Goal: Transaction & Acquisition: Purchase product/service

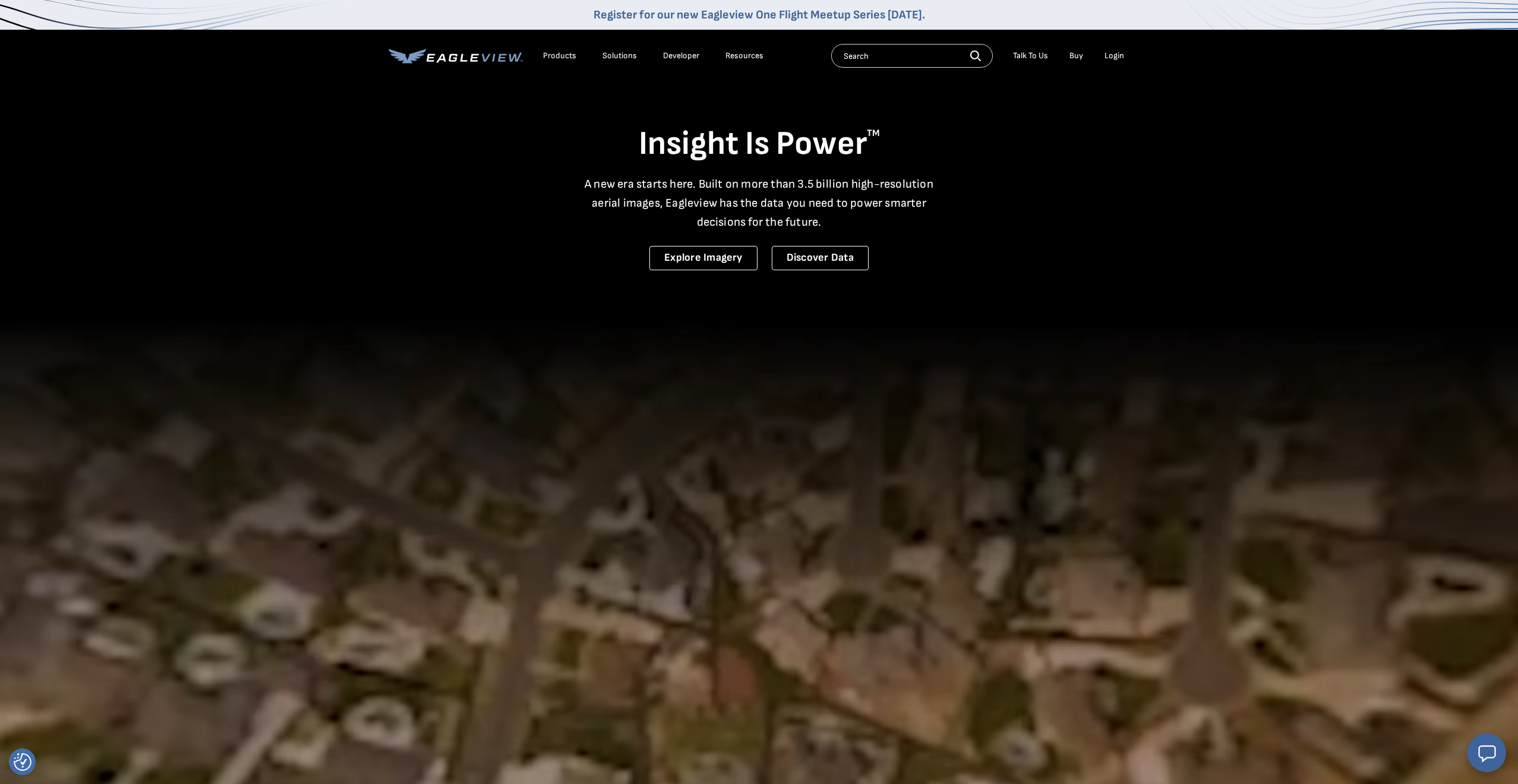
click at [1111, 57] on div "Login" at bounding box center [1114, 56] width 20 height 10
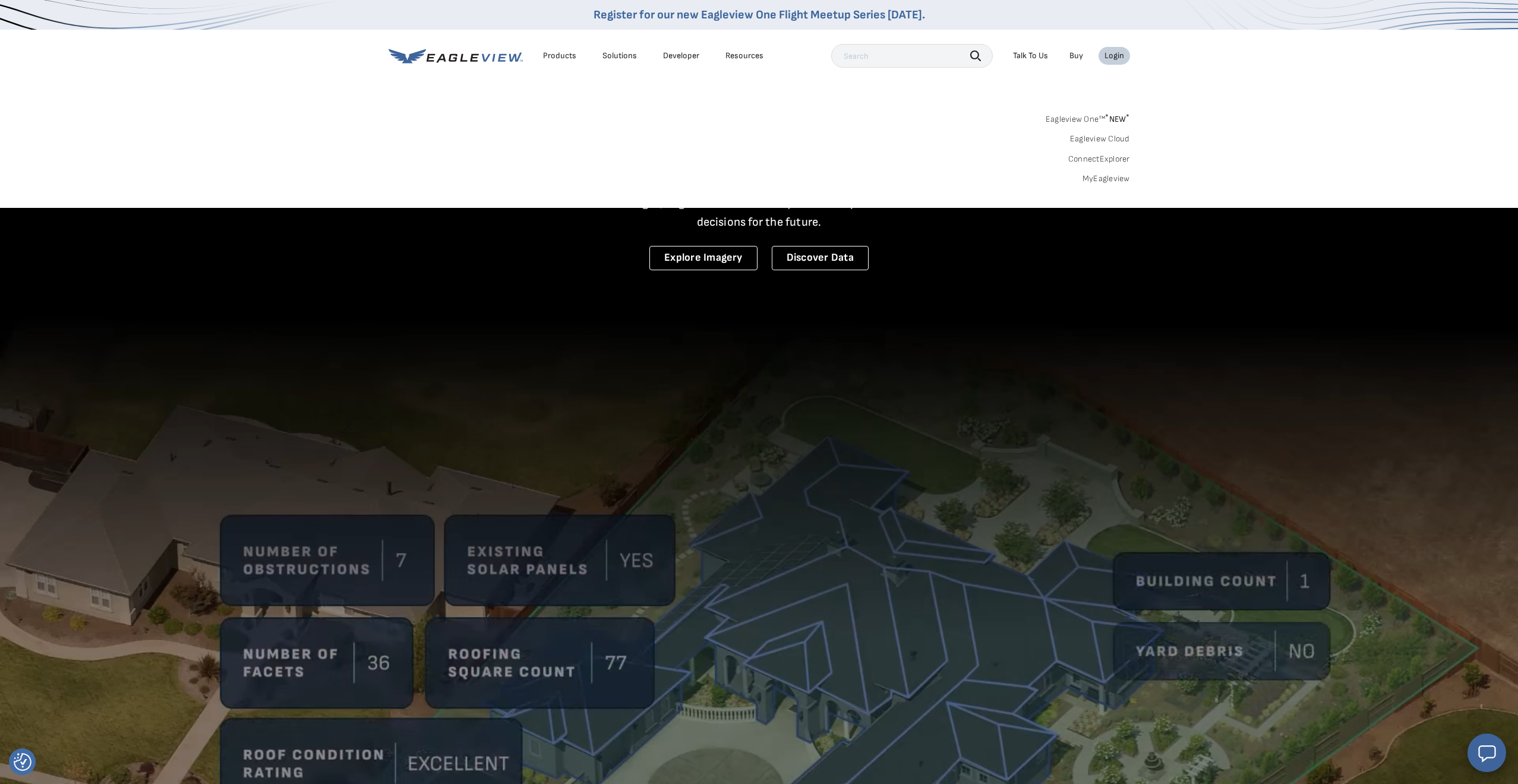
click at [1114, 58] on div "Login" at bounding box center [1114, 56] width 20 height 10
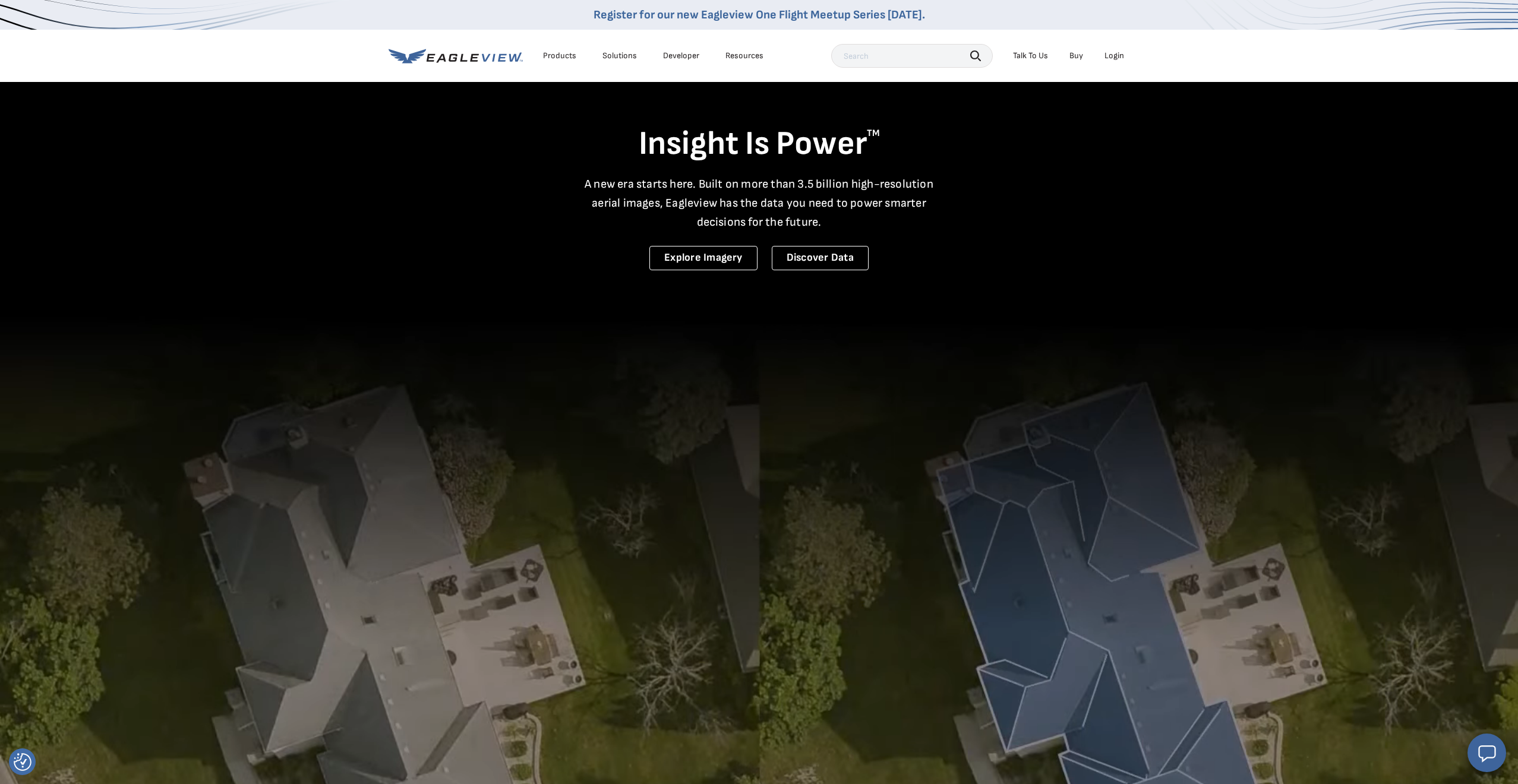
click at [1108, 58] on div "Login" at bounding box center [1114, 56] width 20 height 10
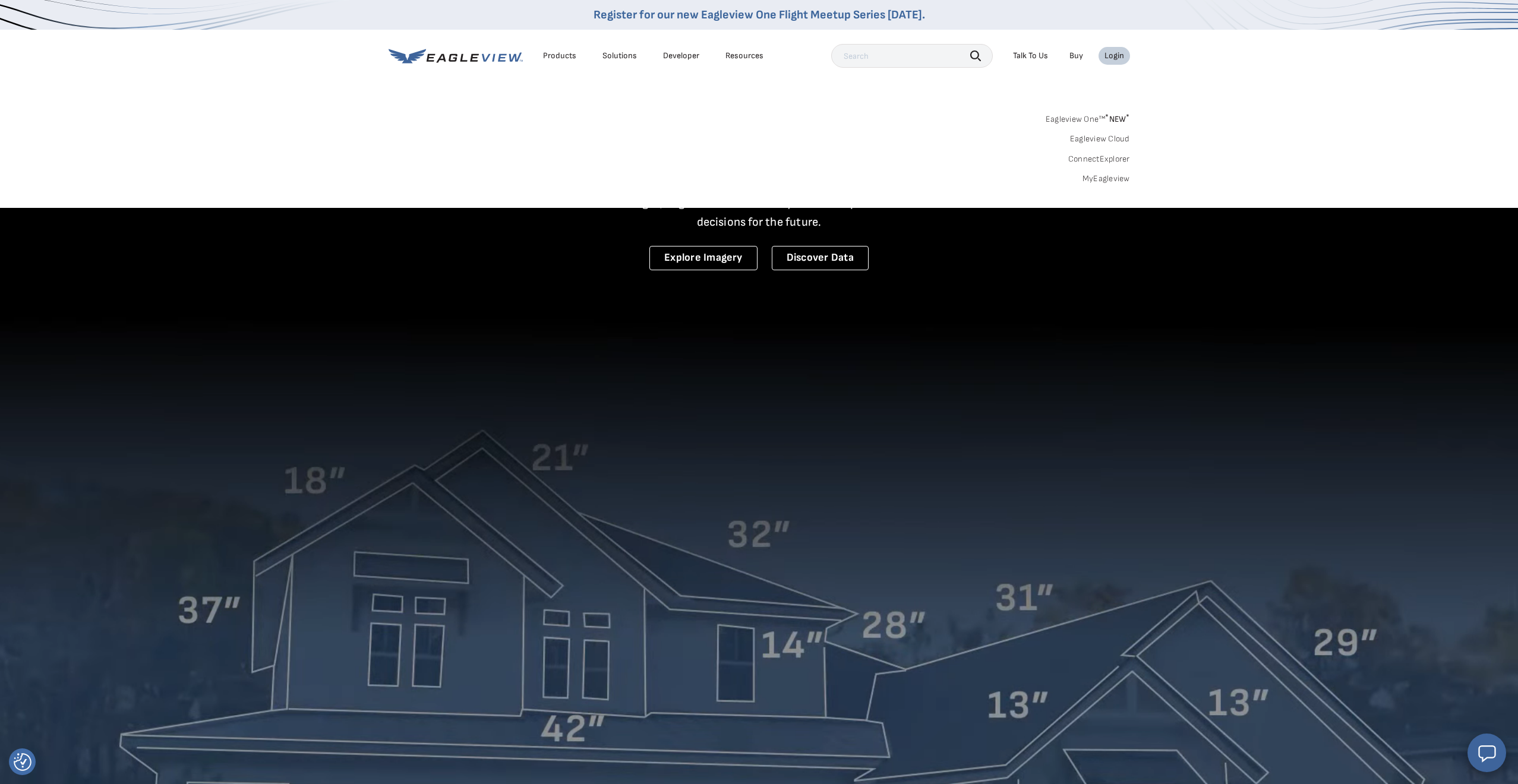
click at [1102, 177] on link "MyEagleview" at bounding box center [1106, 178] width 47 height 10
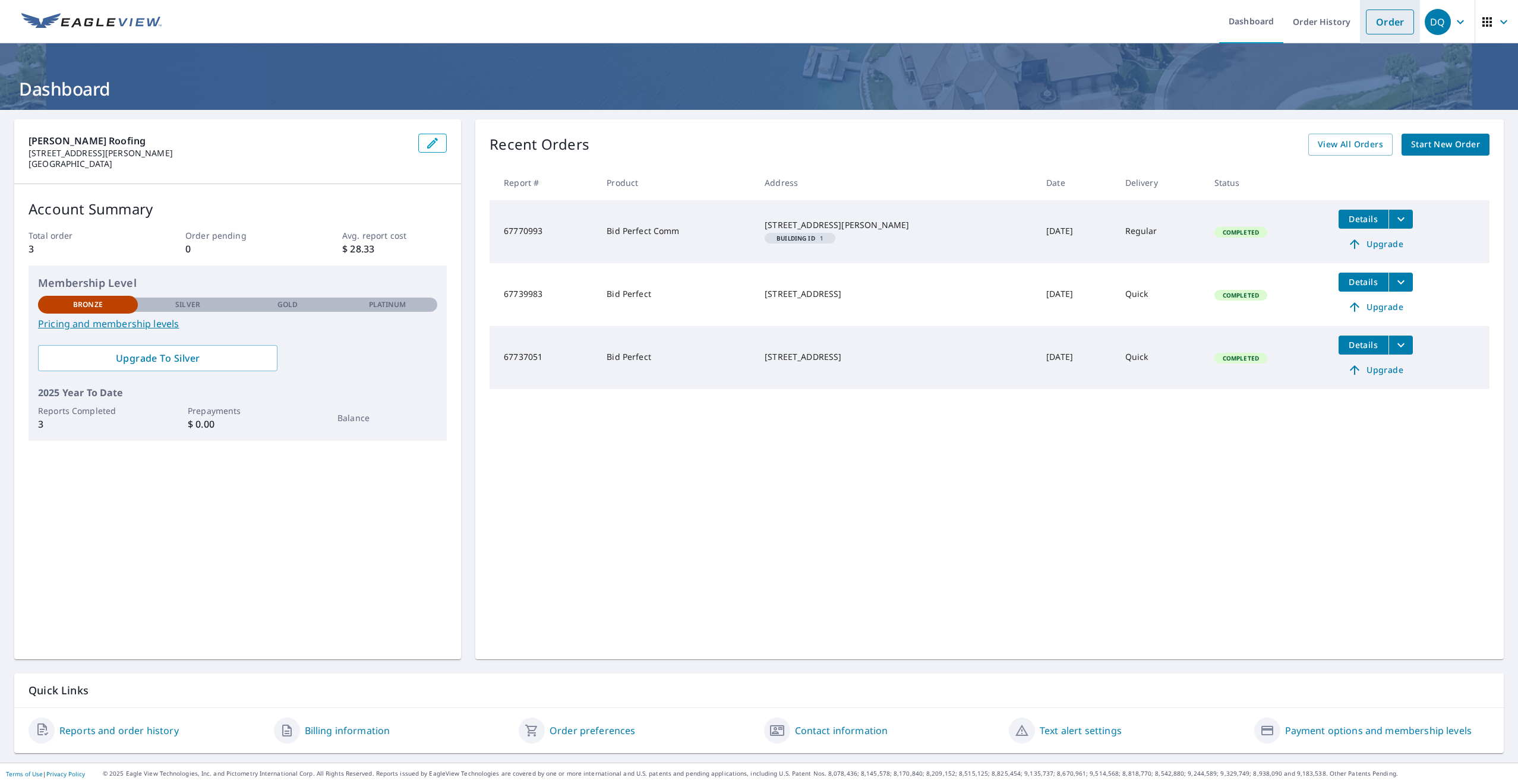
click at [1370, 25] on link "Order" at bounding box center [1390, 22] width 48 height 25
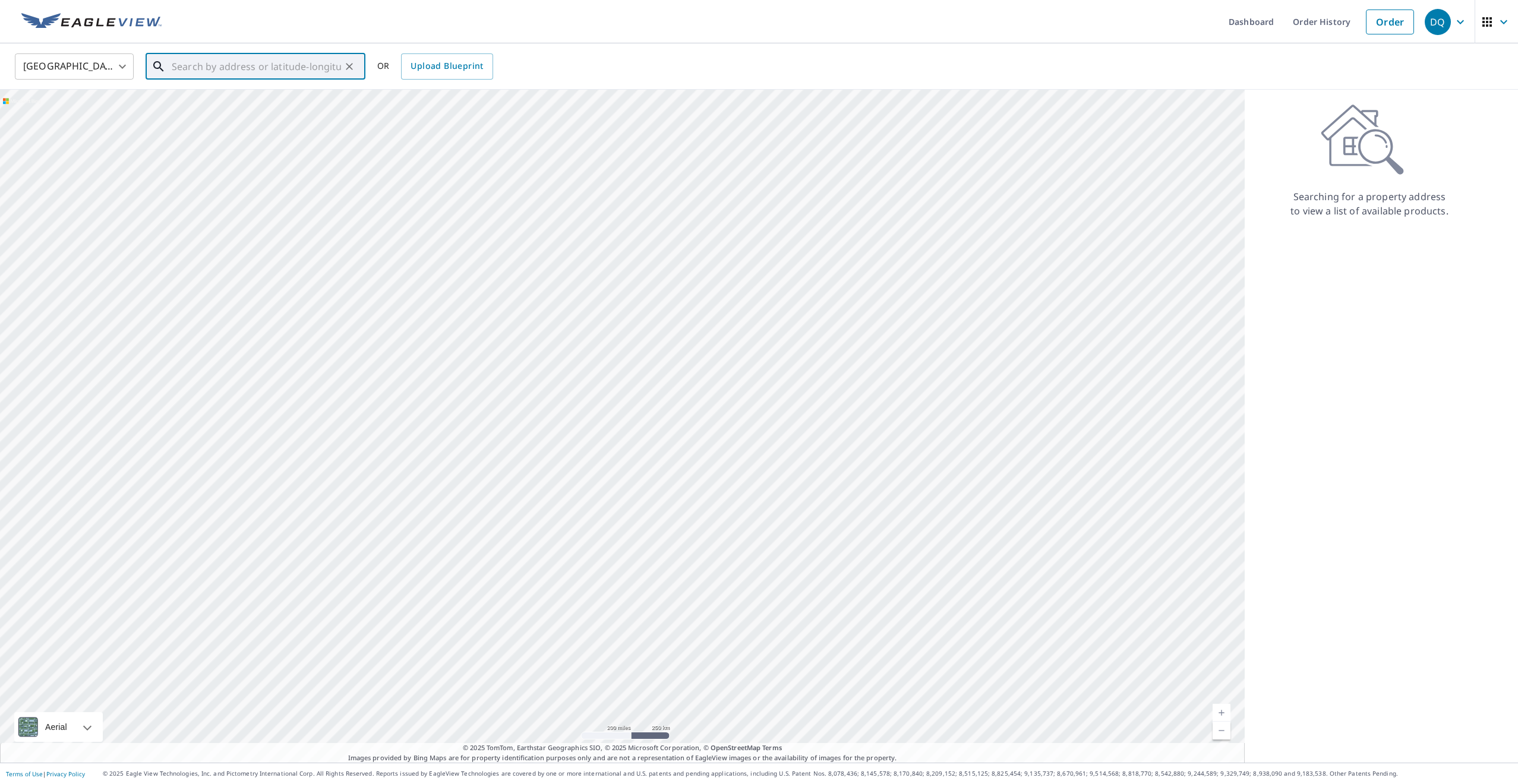
click at [285, 73] on input "text" at bounding box center [256, 66] width 169 height 33
click at [259, 101] on span "1075 Duquesne Blvd" at bounding box center [262, 100] width 187 height 14
type input "1075 Duquesne Blvd Duquesne, PA 15110"
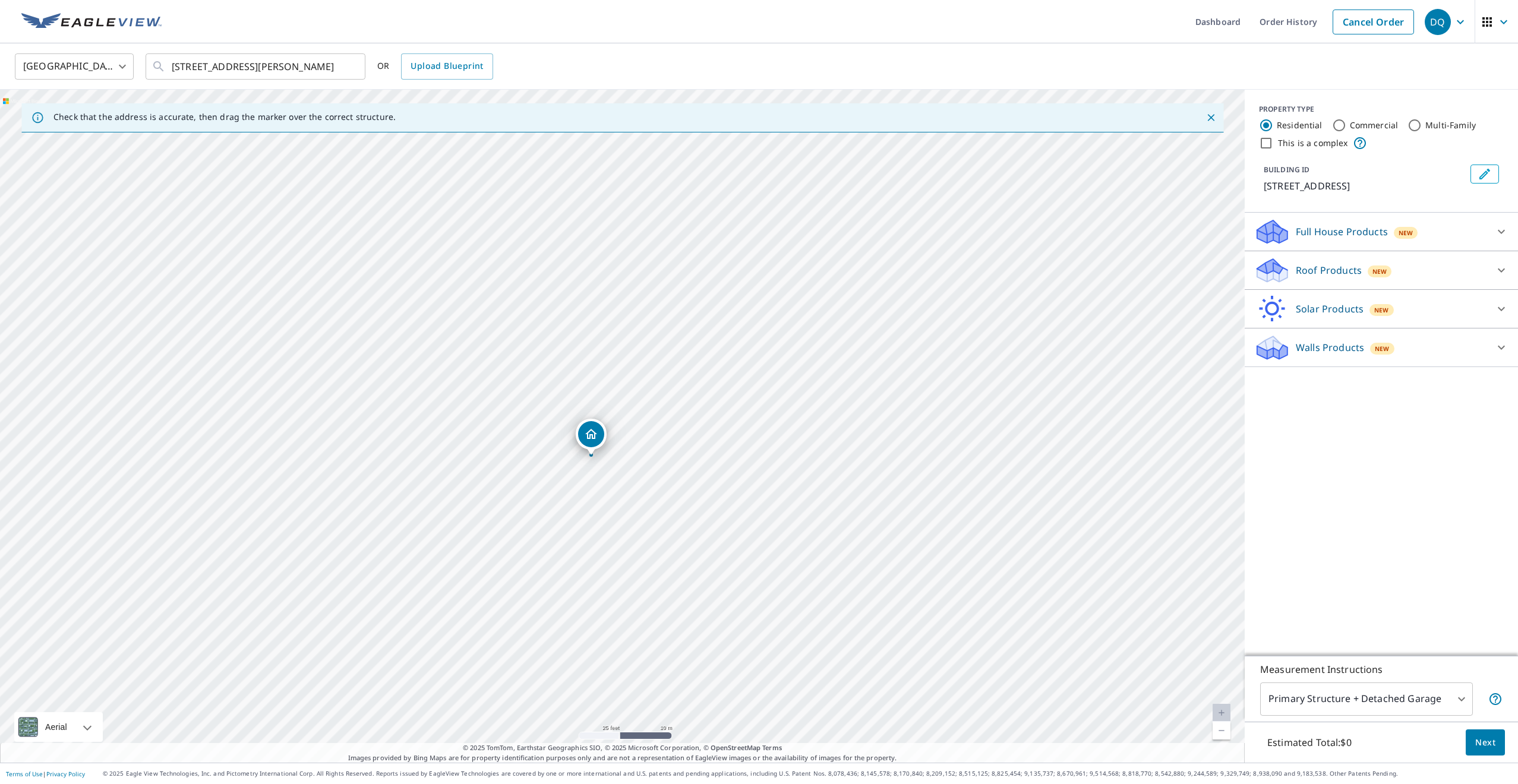
click at [1351, 270] on p "Roof Products" at bounding box center [1328, 270] width 66 height 14
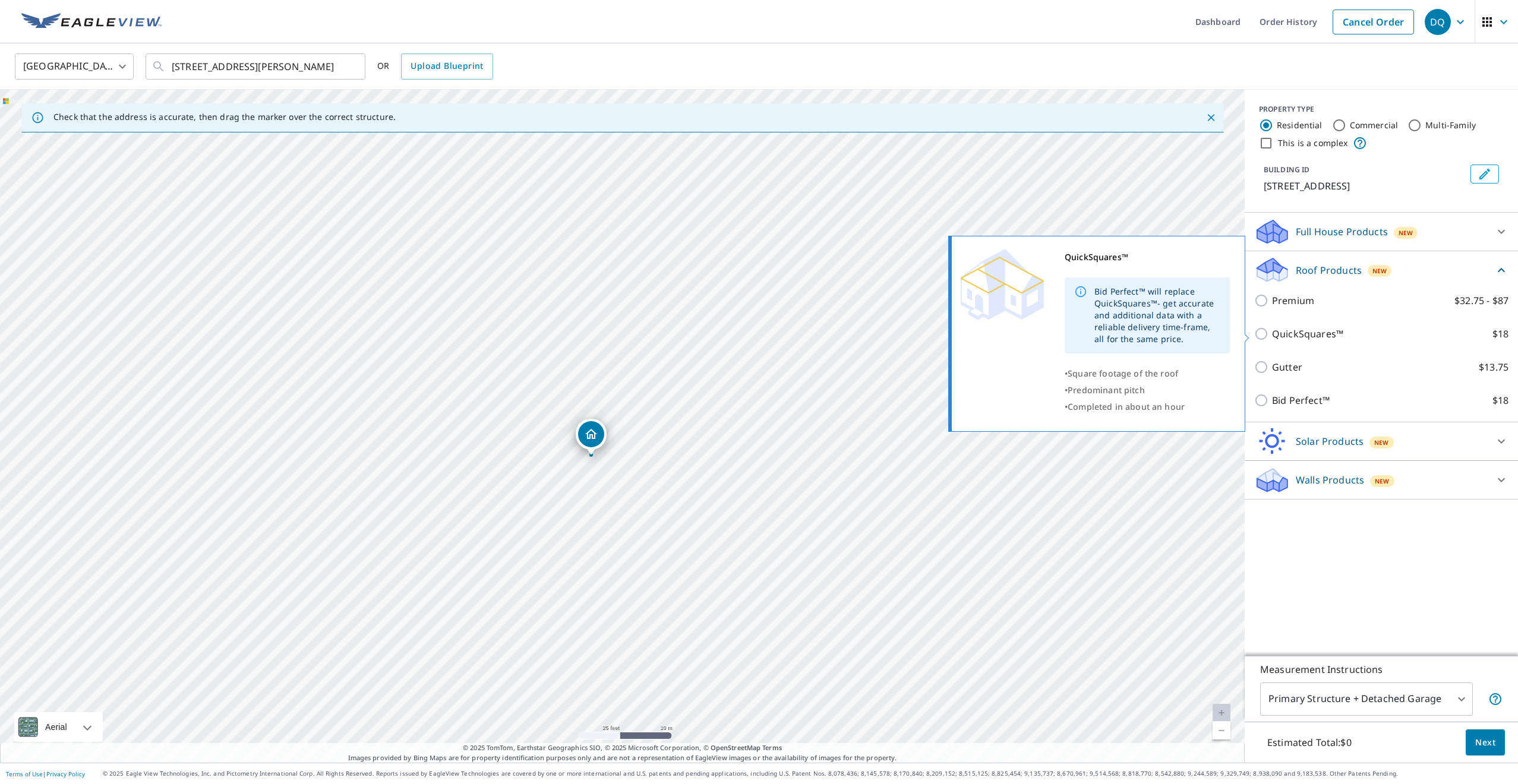
click at [1262, 334] on input "QuickSquares™ $18" at bounding box center [1262, 333] width 18 height 14
checkbox input "true"
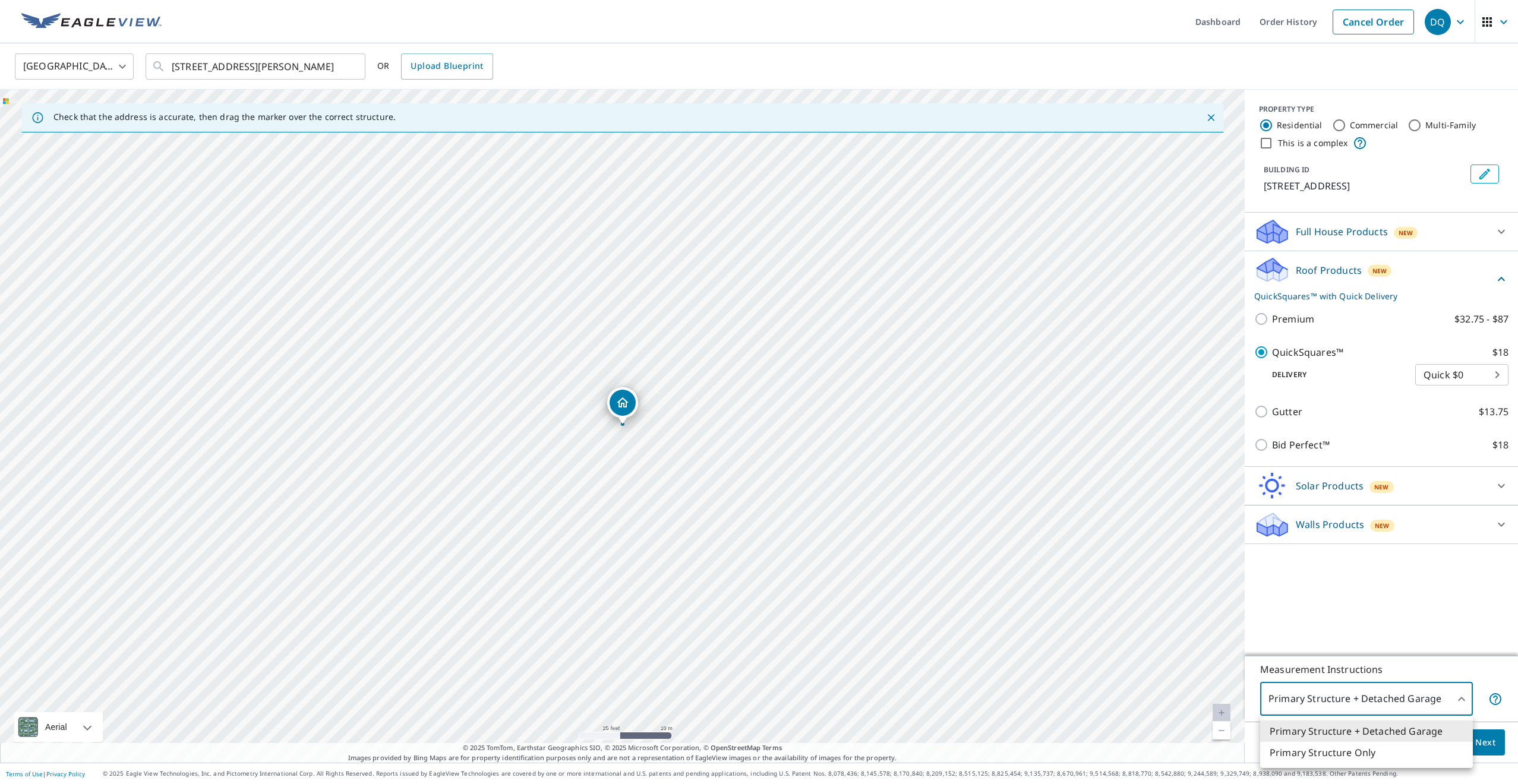
click at [1442, 697] on body "DQ DQ Dashboard Order History Cancel Order DQ United States US ​ 1075 Duquesne …" at bounding box center [759, 392] width 1518 height 784
click at [1392, 753] on li "Primary Structure Only" at bounding box center [1365, 752] width 212 height 22
type input "2"
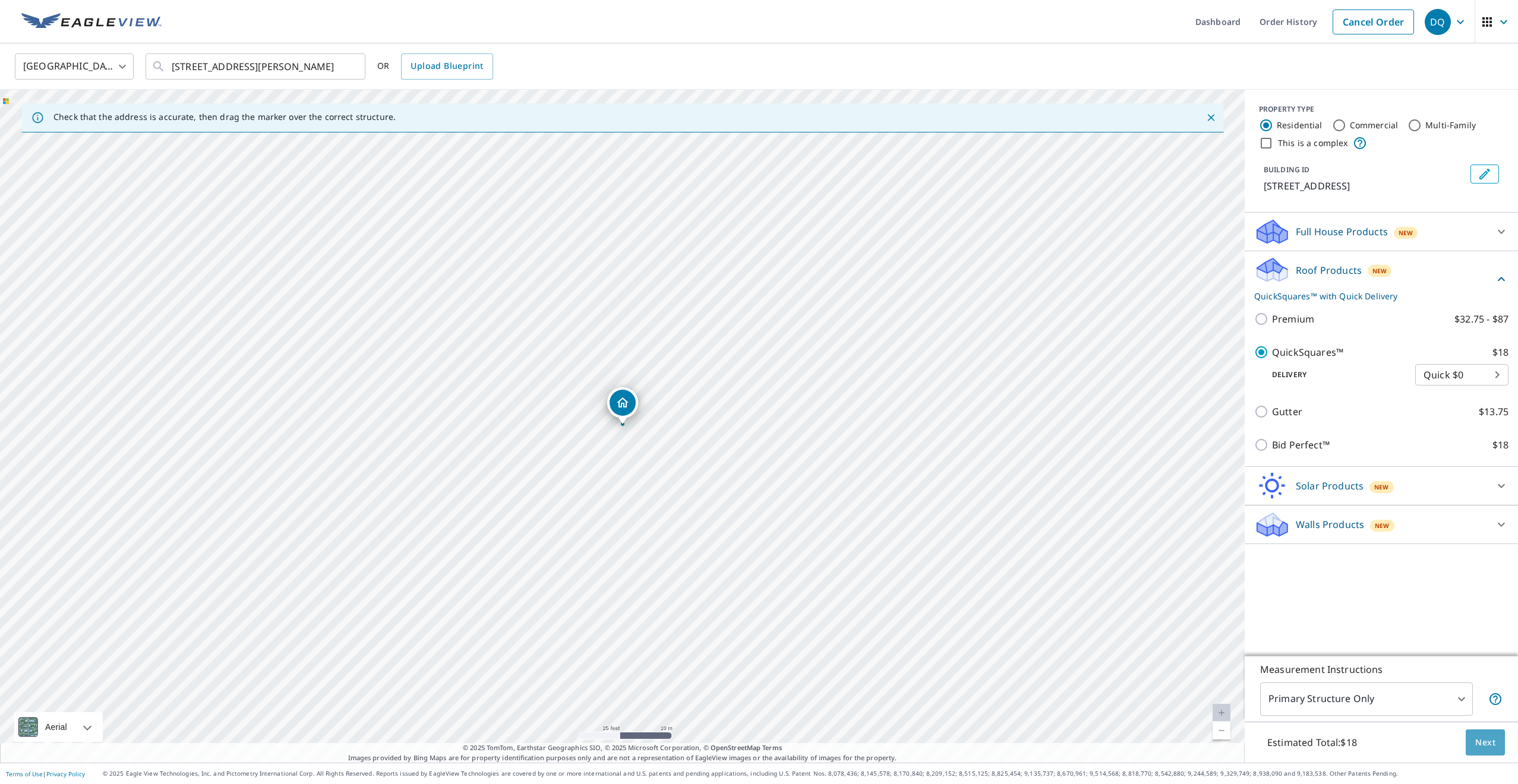
click at [1480, 745] on span "Next" at bounding box center [1484, 743] width 20 height 15
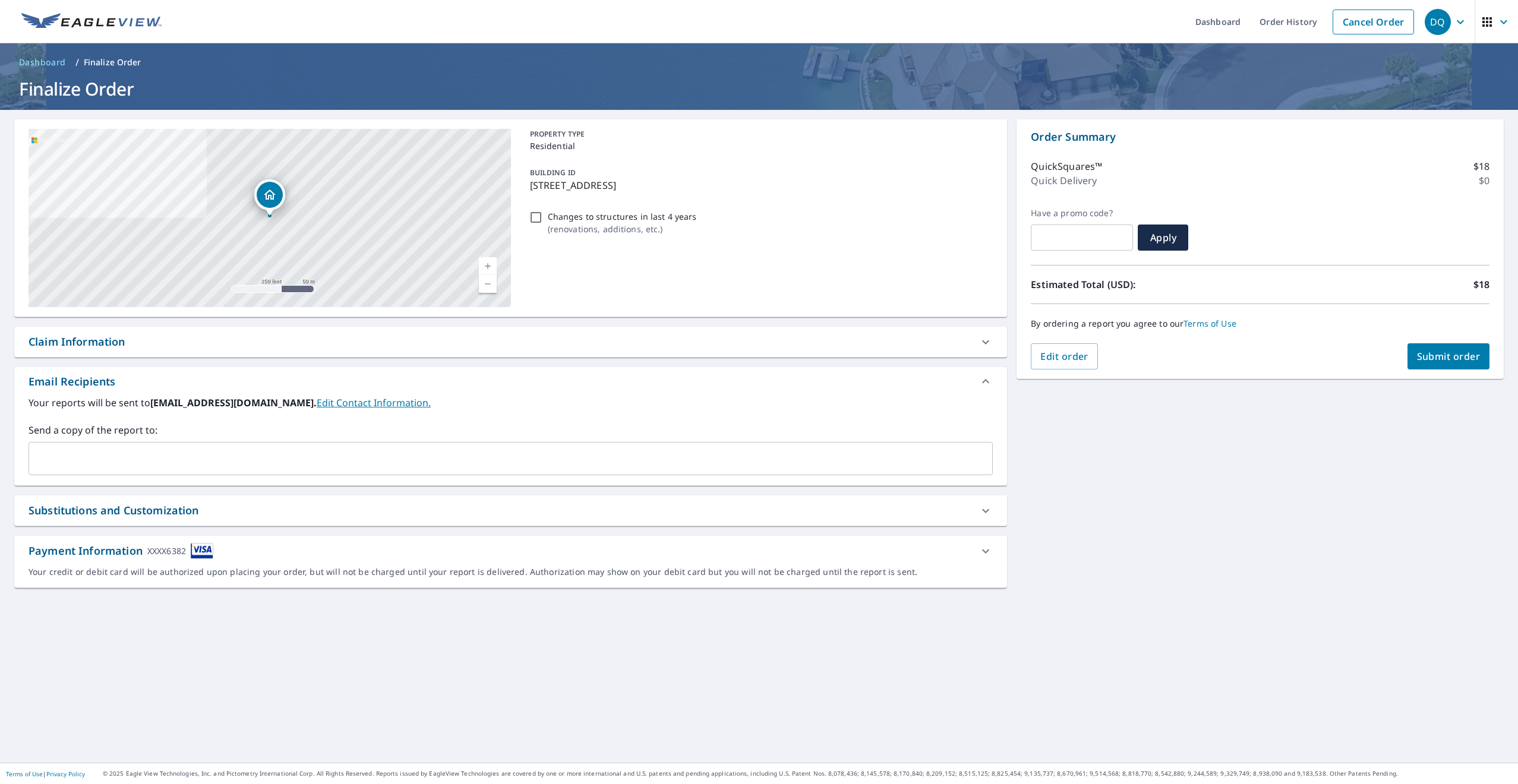
click at [1446, 356] on span "Submit order" at bounding box center [1448, 357] width 63 height 13
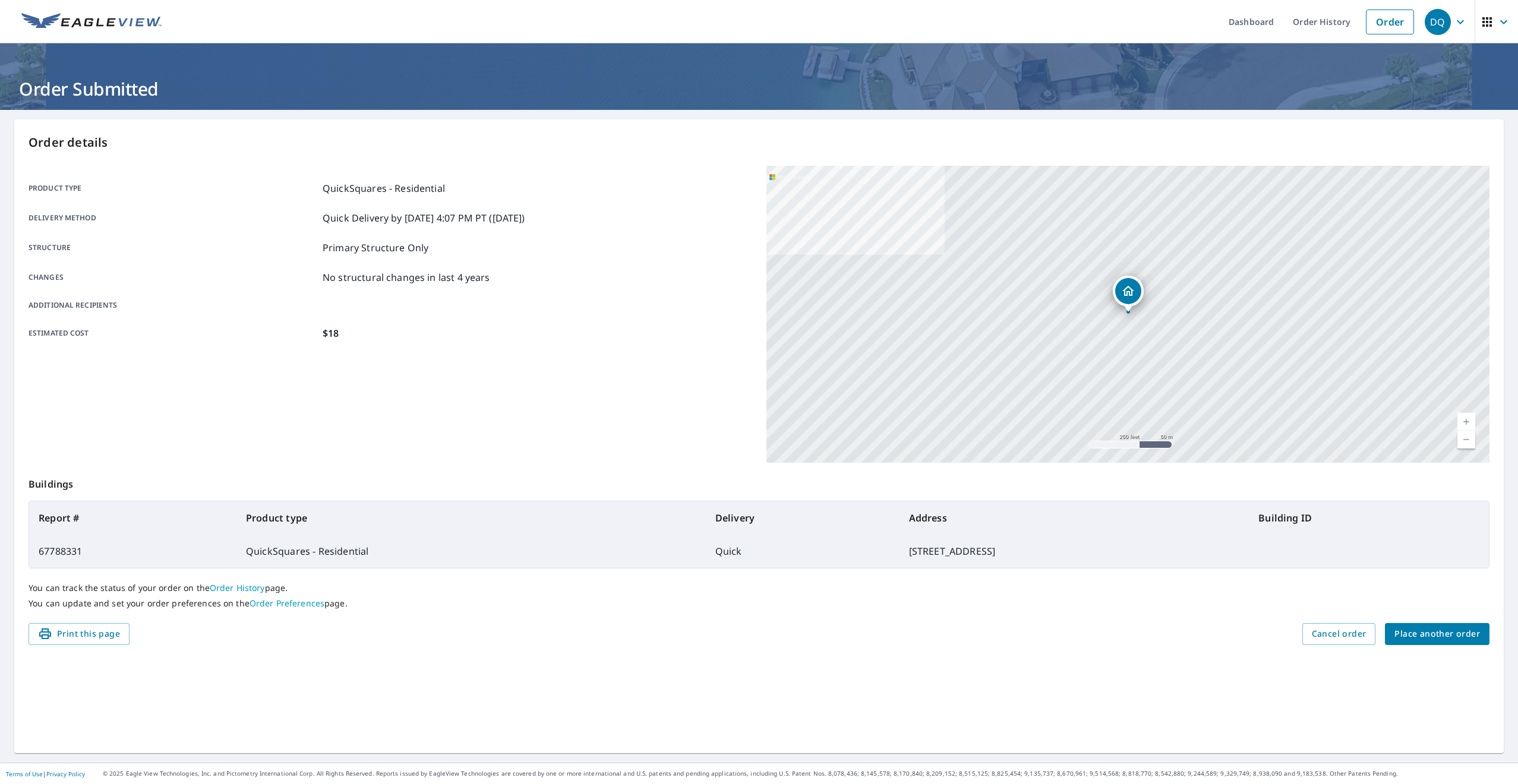
click at [1128, 299] on div "Dropped pin, building 1, Residential property, 1075 Duquesne Blvd Duquesne, PA …" at bounding box center [1128, 292] width 26 height 26
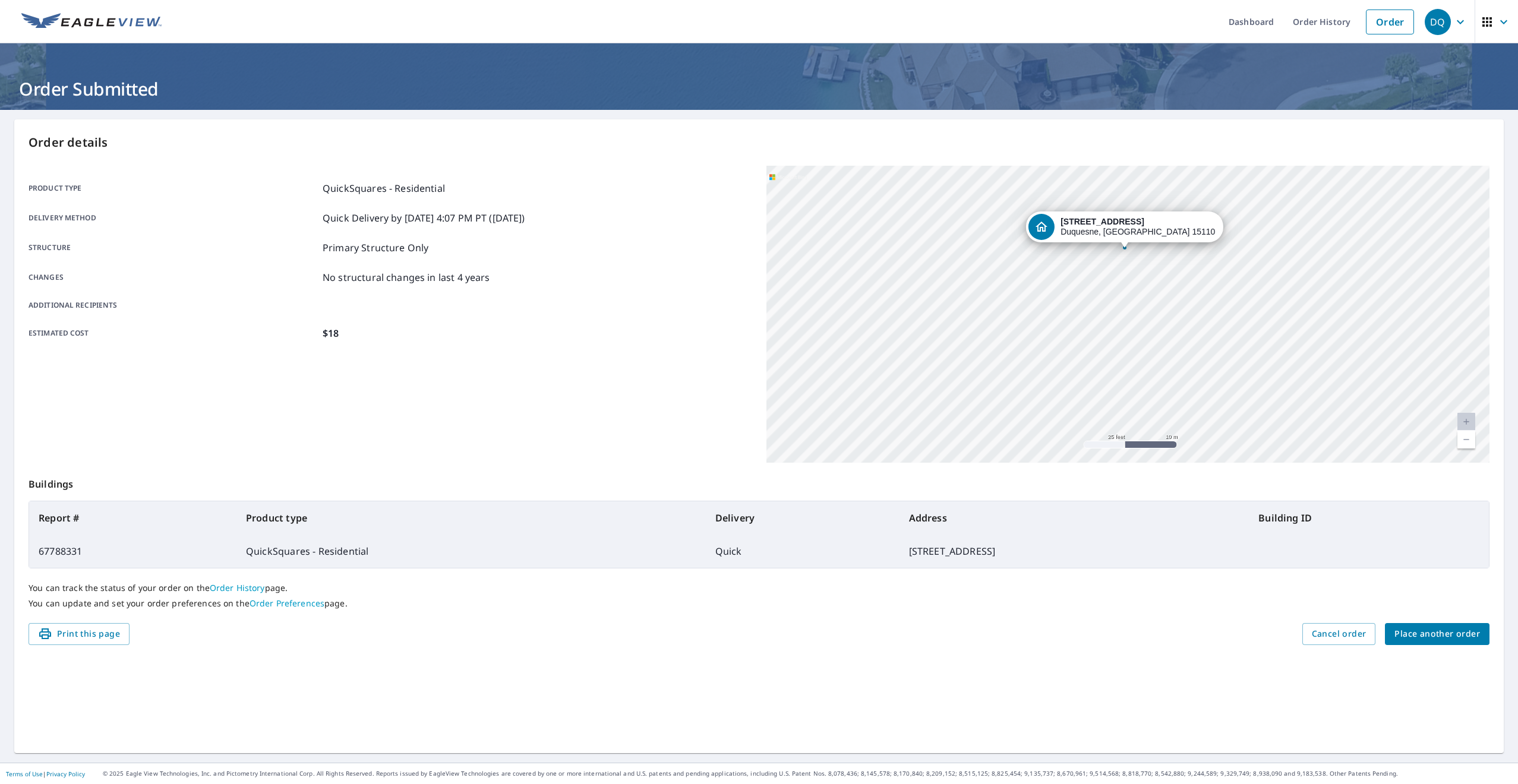
drag, startPoint x: 1137, startPoint y: 310, endPoint x: 1150, endPoint y: 171, distance: 139.6
click at [1150, 171] on div "1075 Duquesne Blvd Duquesne, PA 15110" at bounding box center [1127, 314] width 724 height 297
drag, startPoint x: 1157, startPoint y: 278, endPoint x: 1212, endPoint y: 328, distance: 74.3
click at [1212, 328] on div "1075 Duquesne Blvd Duquesne, PA 15110" at bounding box center [1127, 314] width 724 height 297
